Goal: Check status

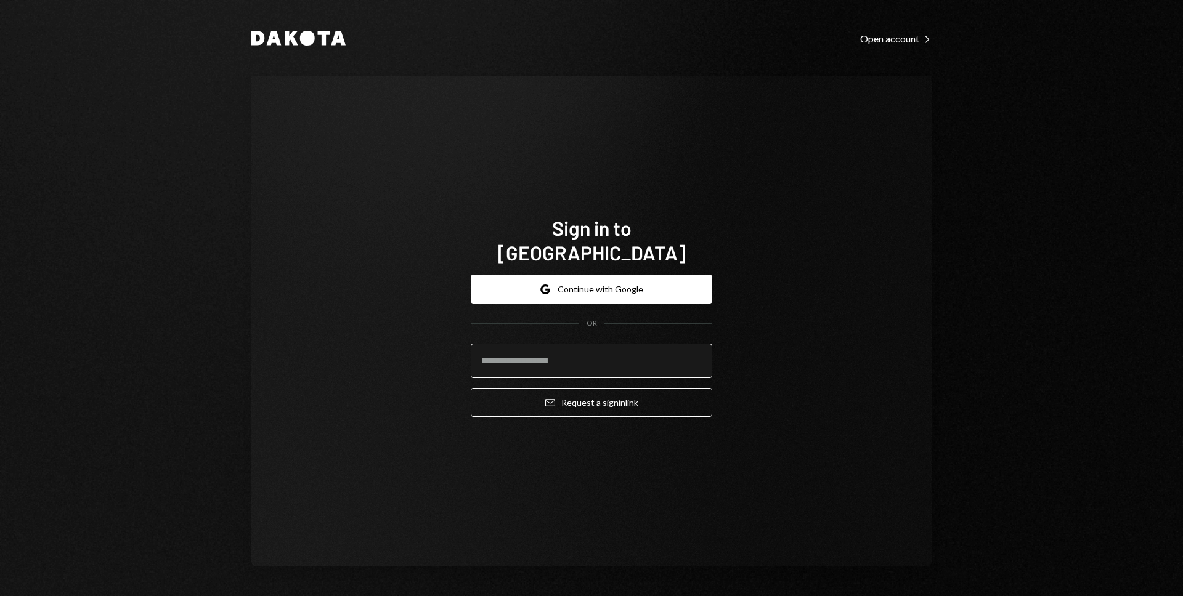
click at [574, 350] on input "email" at bounding box center [591, 361] width 241 height 34
click at [0, 575] on com-1password-button at bounding box center [0, 596] width 0 height 0
click at [592, 405] on div "Google Continue with Google OR Email Request a sign in link" at bounding box center [591, 346] width 241 height 162
click at [580, 355] on input "email" at bounding box center [591, 361] width 241 height 34
type input "**********"
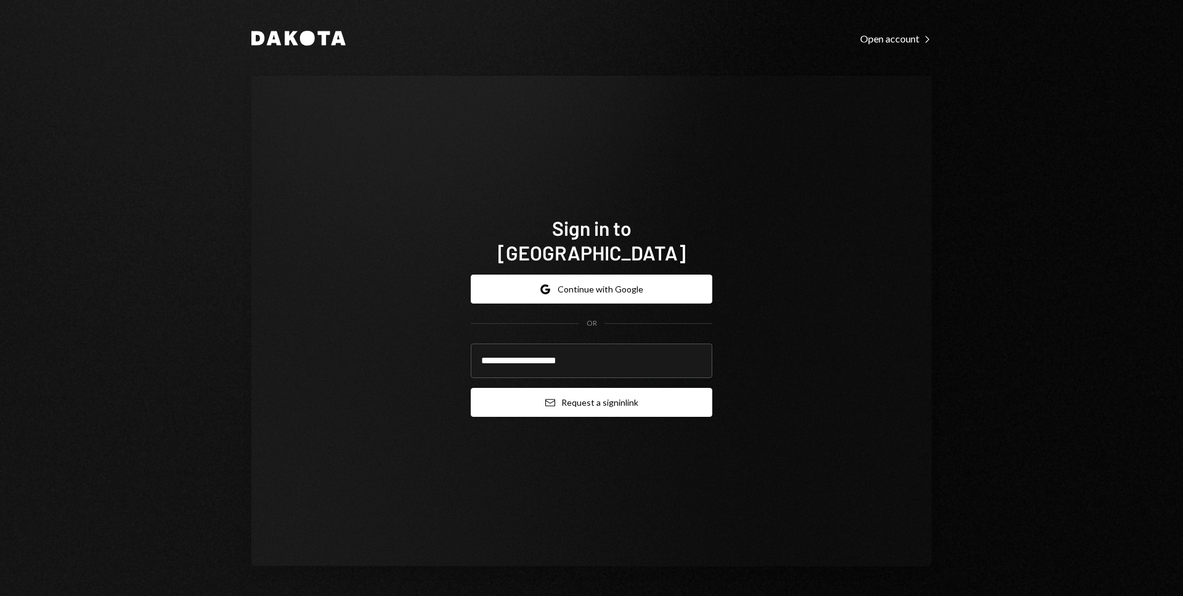
click at [580, 390] on button "Email Request a sign in link" at bounding box center [591, 402] width 241 height 29
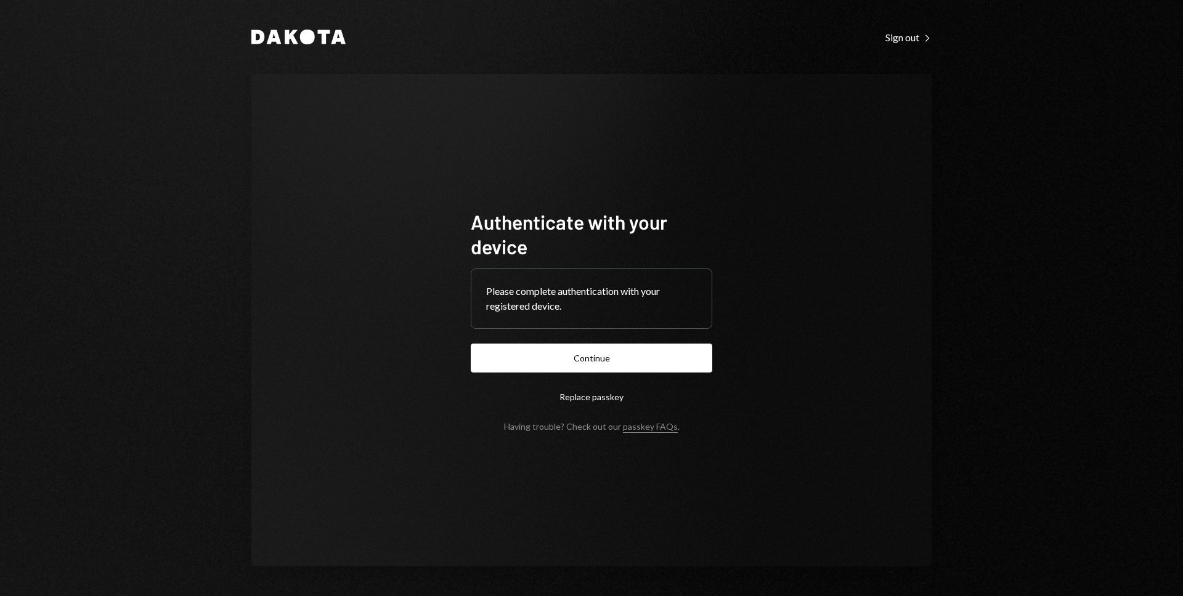
click at [612, 358] on button "Continue" at bounding box center [591, 358] width 241 height 29
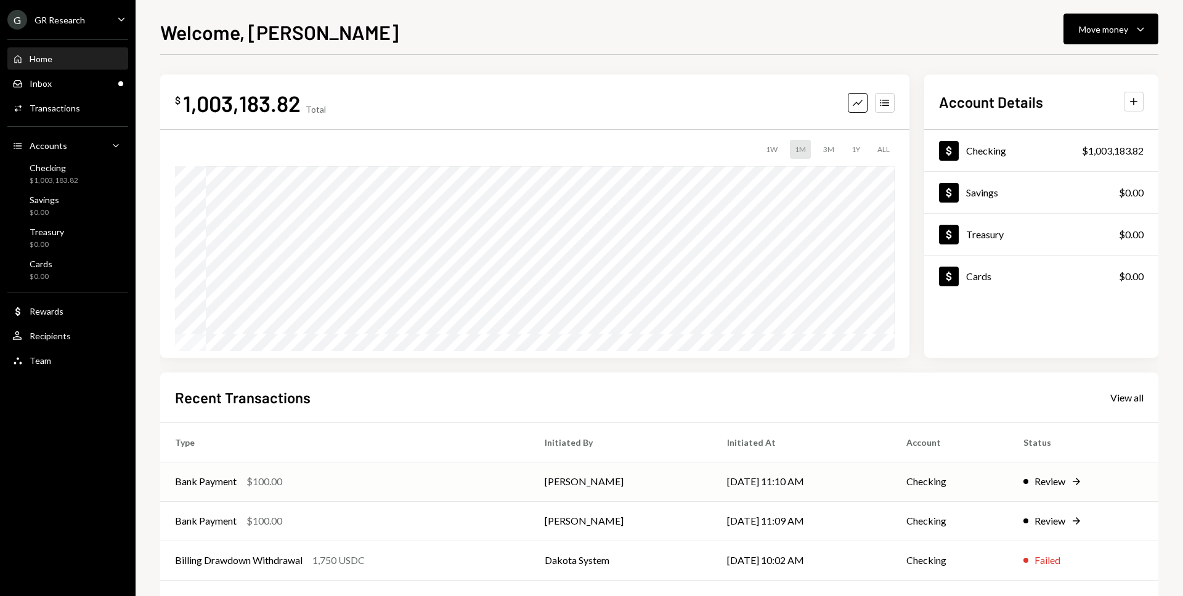
click at [1042, 485] on div "Review" at bounding box center [1049, 481] width 31 height 15
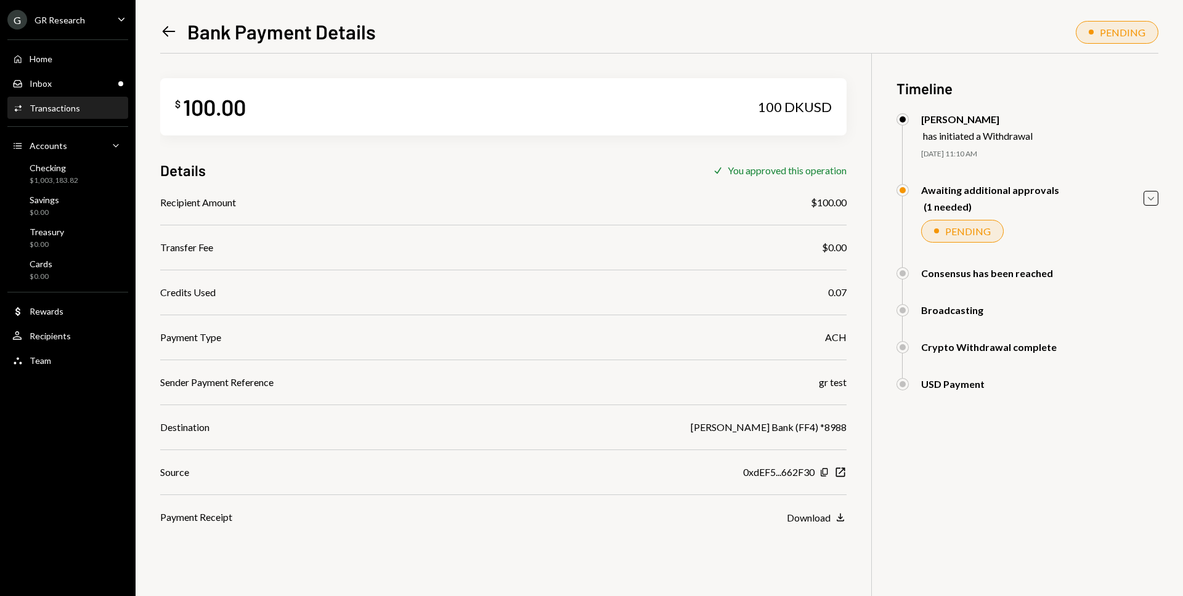
click at [976, 237] on div "PENDING" at bounding box center [968, 231] width 46 height 12
click at [950, 208] on div "(1 needed)" at bounding box center [991, 207] width 136 height 12
click at [1153, 201] on icon "Caret Down" at bounding box center [1151, 199] width 14 height 14
